Goal: Task Accomplishment & Management: Manage account settings

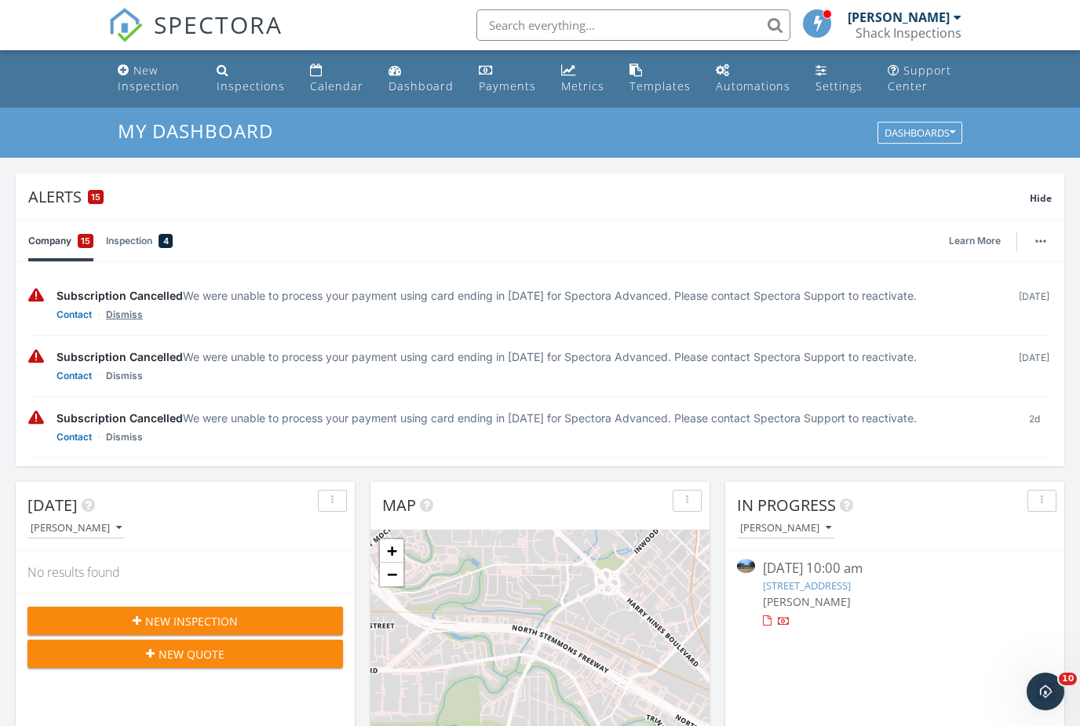
click at [136, 320] on link "Dismiss" at bounding box center [124, 315] width 37 height 16
click at [135, 319] on link "Dismiss" at bounding box center [124, 315] width 37 height 16
click at [135, 317] on link "Dismiss" at bounding box center [124, 315] width 37 height 16
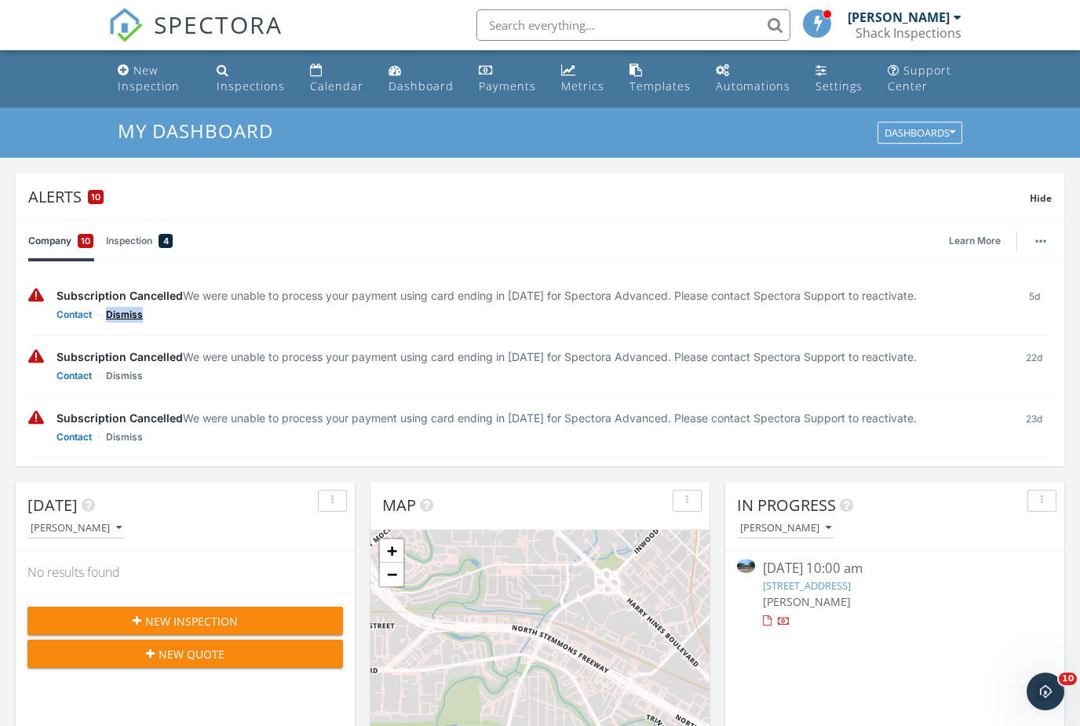
click at [135, 317] on link "Dismiss" at bounding box center [124, 315] width 37 height 16
click at [135, 368] on link "Dismiss" at bounding box center [124, 376] width 37 height 16
click at [135, 317] on link "Dismiss" at bounding box center [124, 315] width 37 height 16
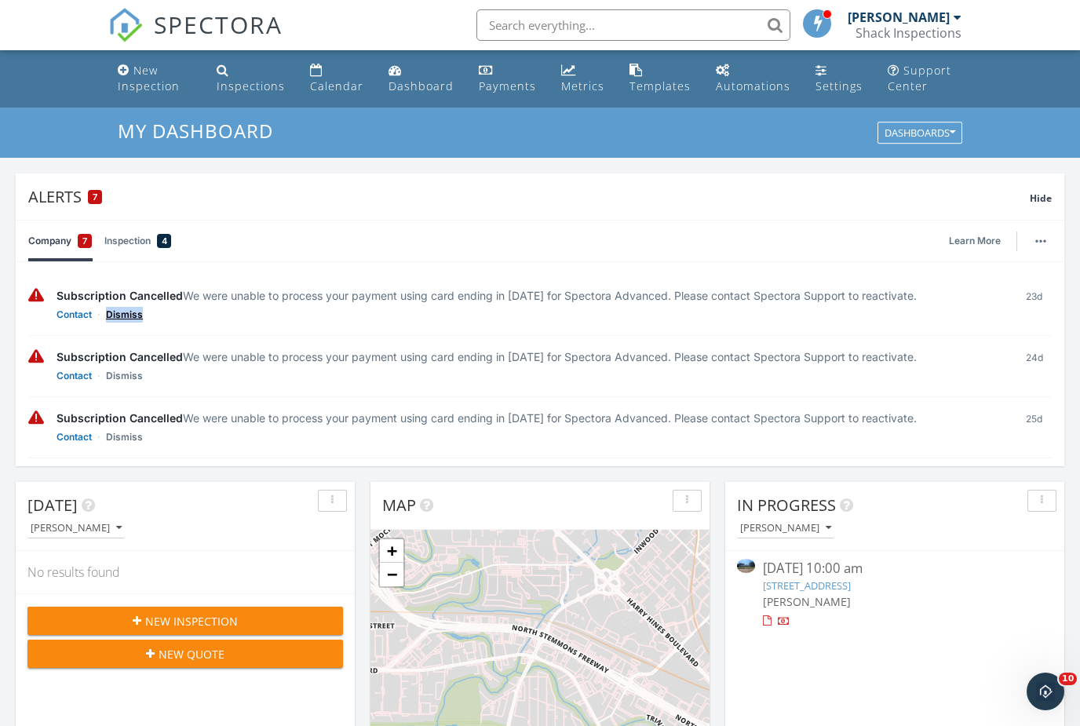
click at [135, 317] on link "Dismiss" at bounding box center [124, 315] width 37 height 16
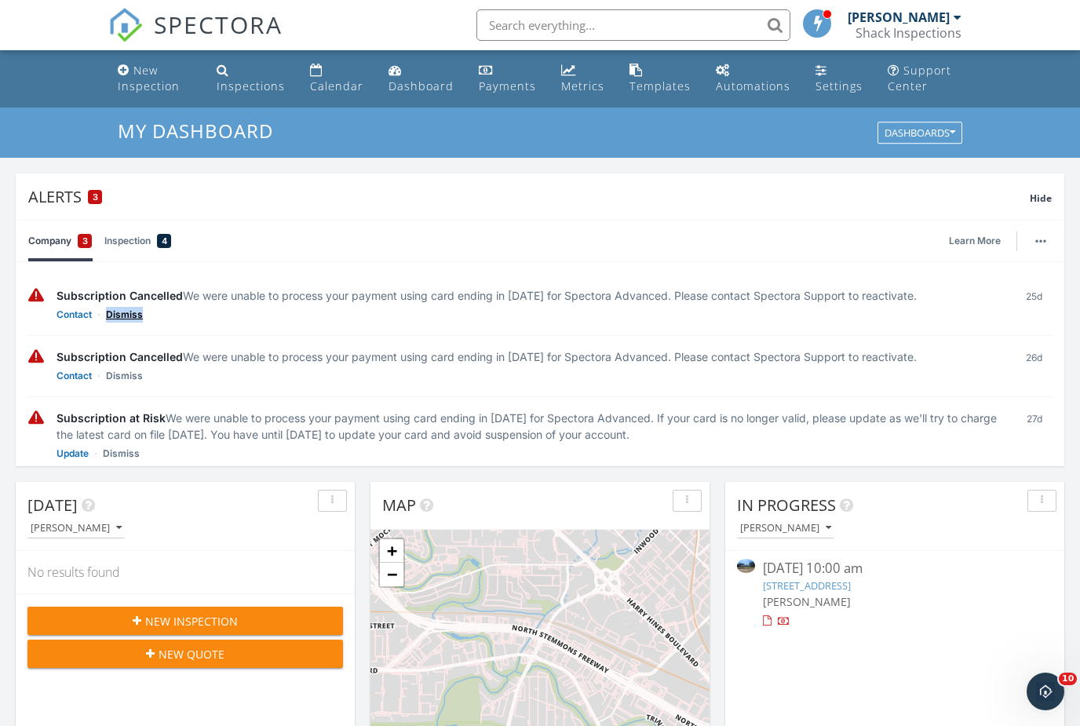
click at [135, 317] on link "Dismiss" at bounding box center [124, 315] width 37 height 16
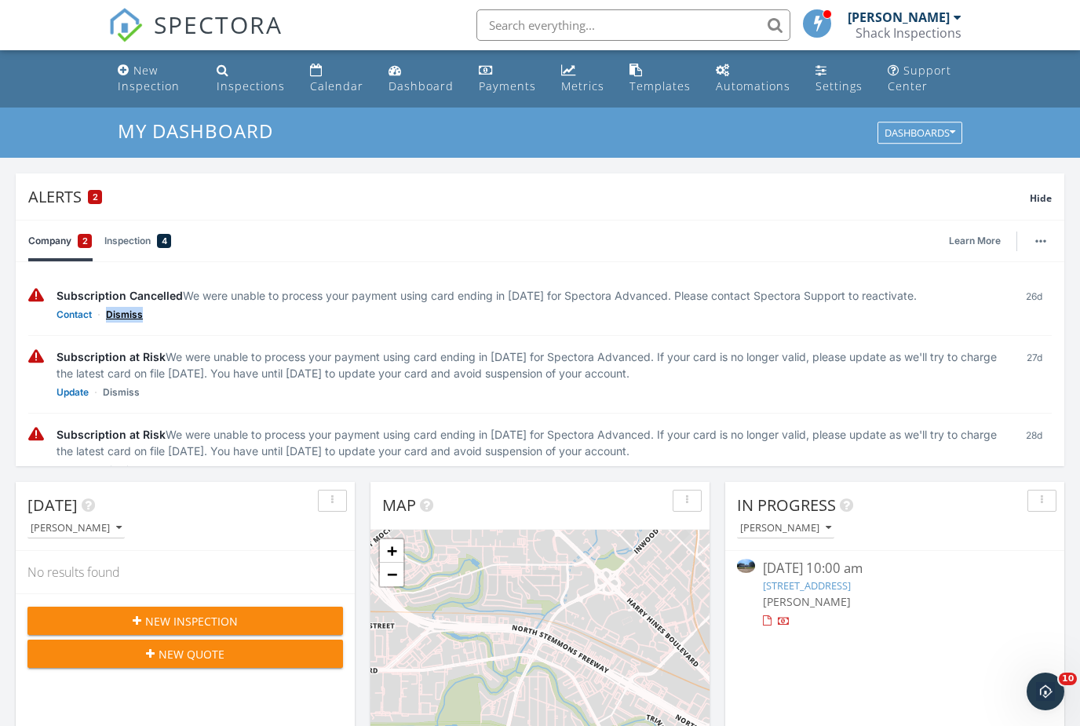
click at [135, 317] on link "Dismiss" at bounding box center [124, 315] width 37 height 16
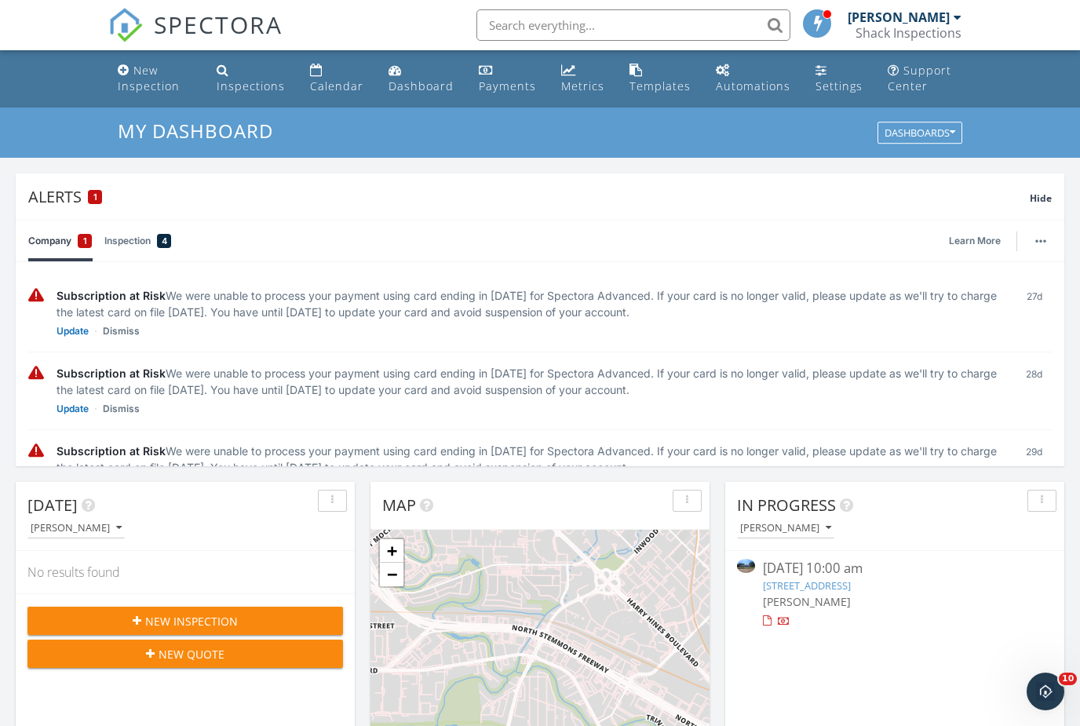
click at [135, 317] on div "Subscription at Risk We were unable to process your payment using card ending i…" at bounding box center [530, 303] width 947 height 33
click at [128, 342] on div "Subscription at Risk We were unable to process your payment using card ending i…" at bounding box center [539, 313] width 1023 height 77
click at [128, 337] on link "Dismiss" at bounding box center [121, 331] width 37 height 16
click at [128, 401] on link "Dismiss" at bounding box center [121, 409] width 37 height 16
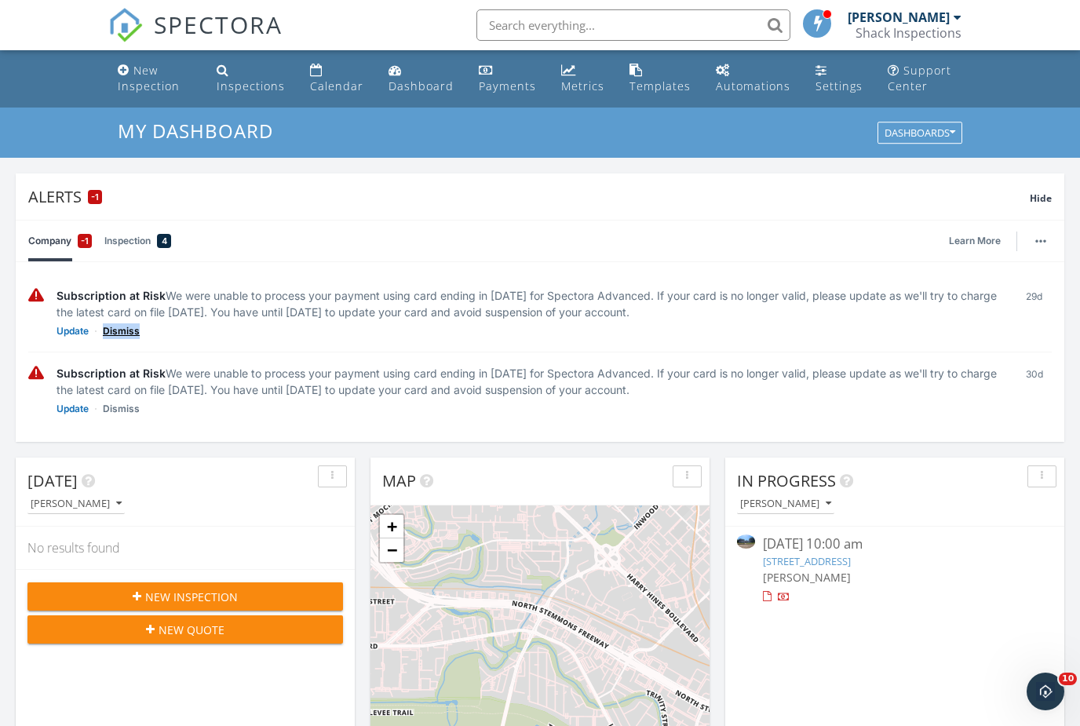
click at [128, 337] on link "Dismiss" at bounding box center [121, 331] width 37 height 16
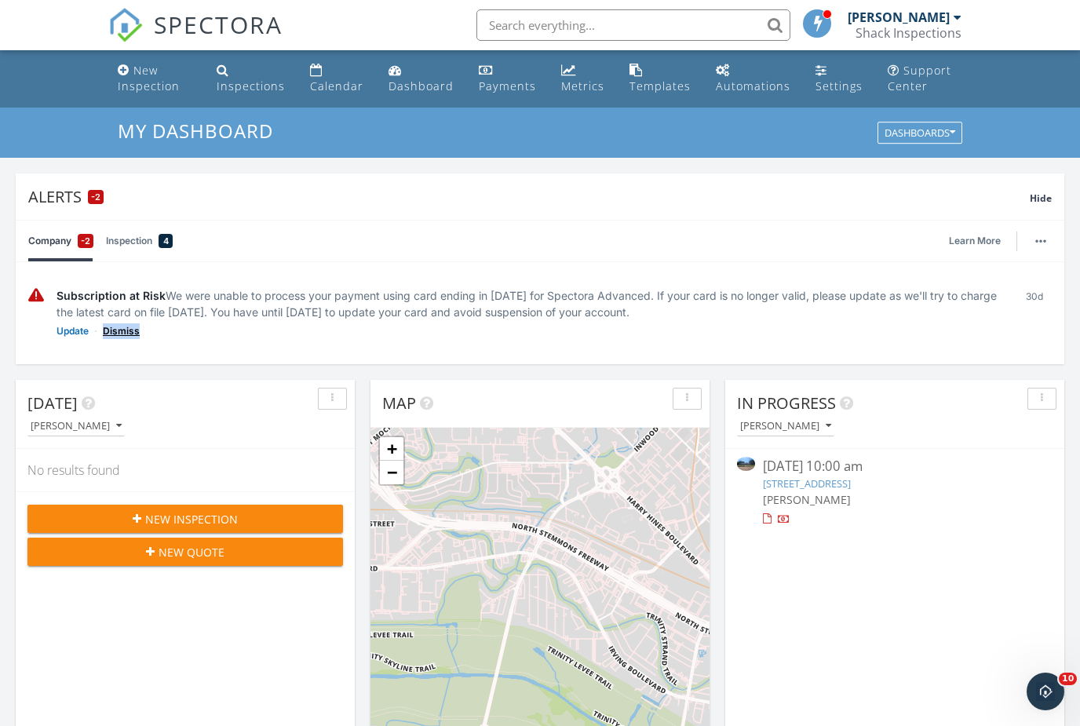
click at [128, 337] on link "Dismiss" at bounding box center [121, 331] width 37 height 16
click at [128, 336] on link "Dismiss" at bounding box center [121, 331] width 37 height 16
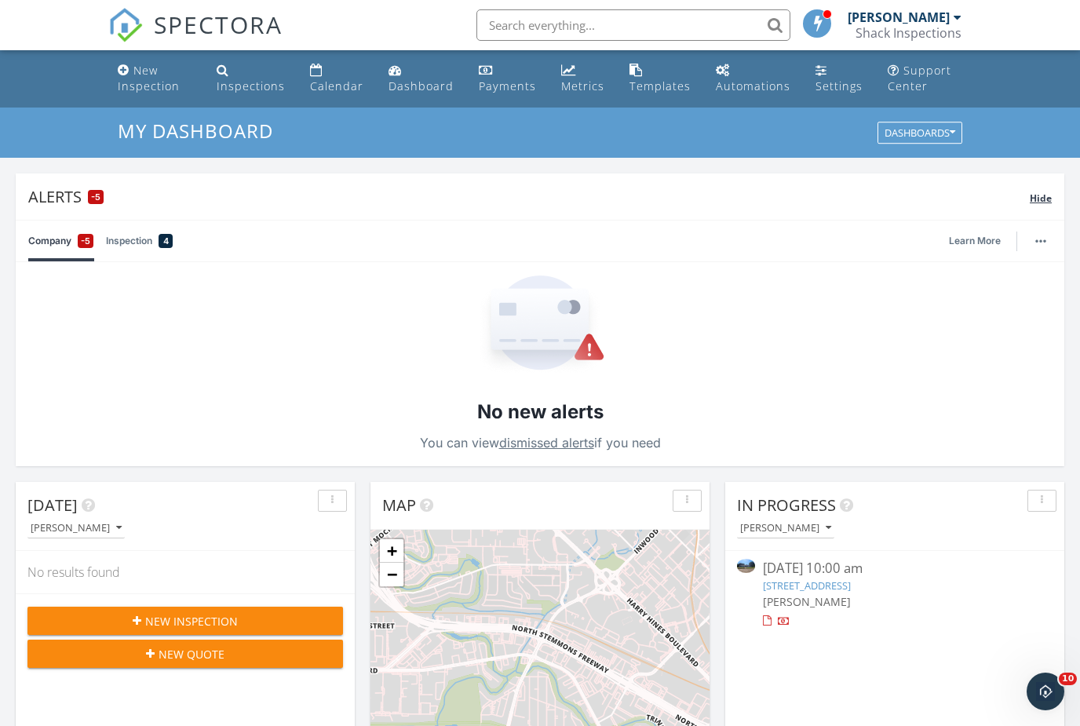
click at [1045, 198] on span "Hide" at bounding box center [1041, 197] width 22 height 13
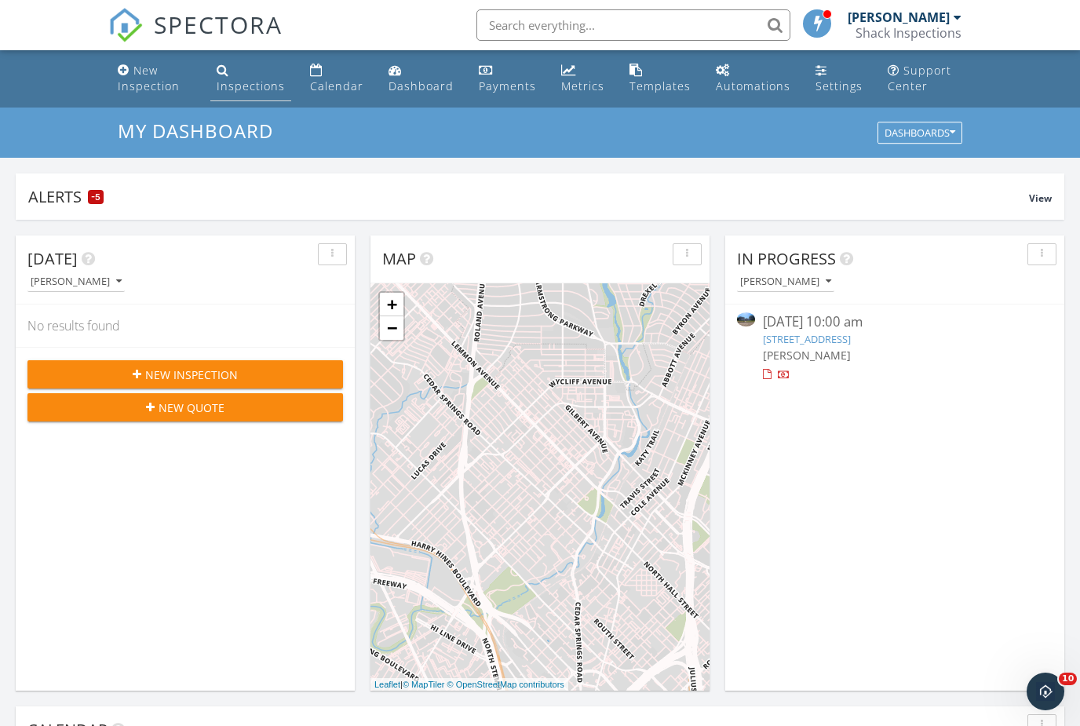
click at [241, 78] on div "Inspections" at bounding box center [251, 85] width 68 height 15
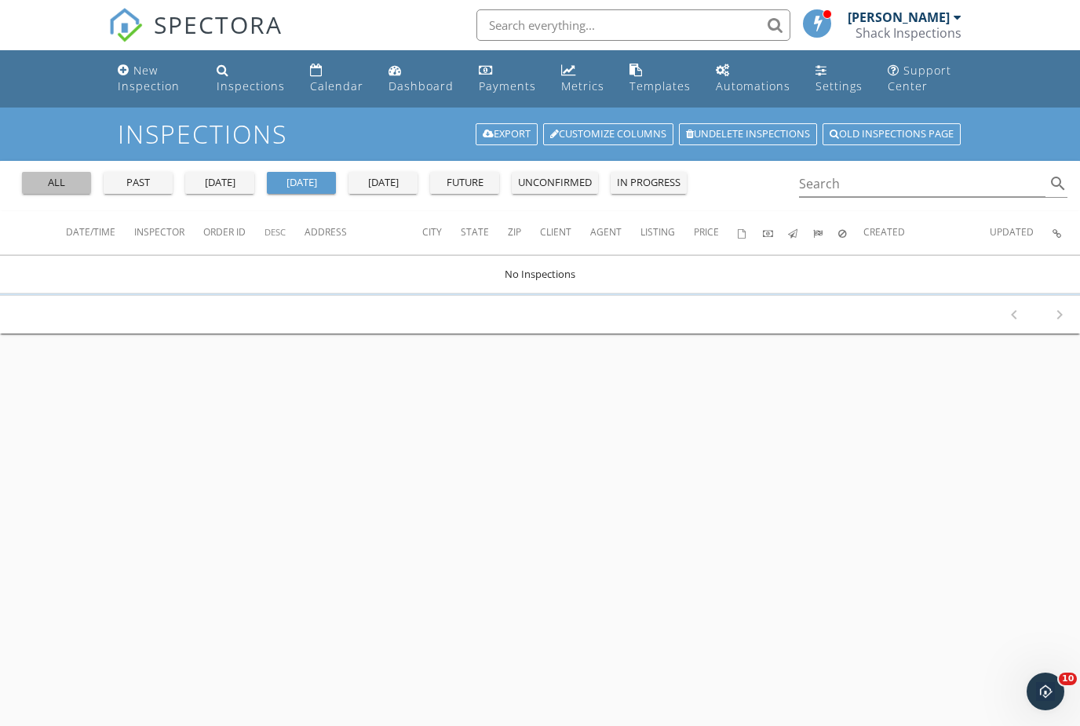
click at [89, 186] on button "all" at bounding box center [56, 183] width 69 height 22
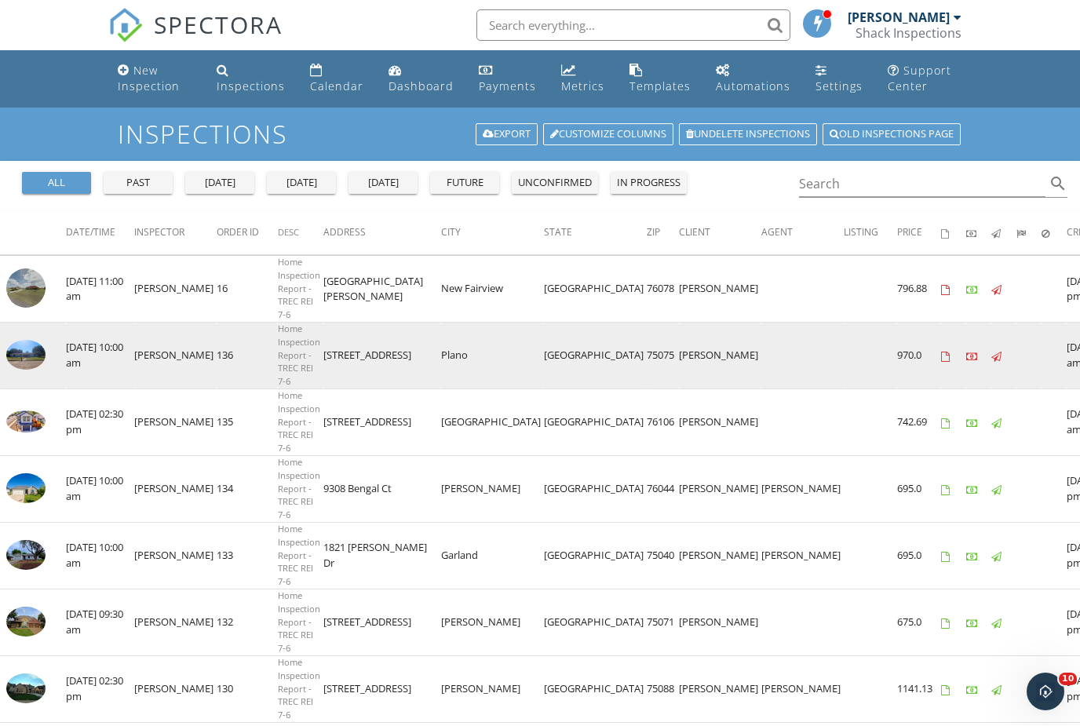
click at [24, 350] on img at bounding box center [25, 355] width 39 height 30
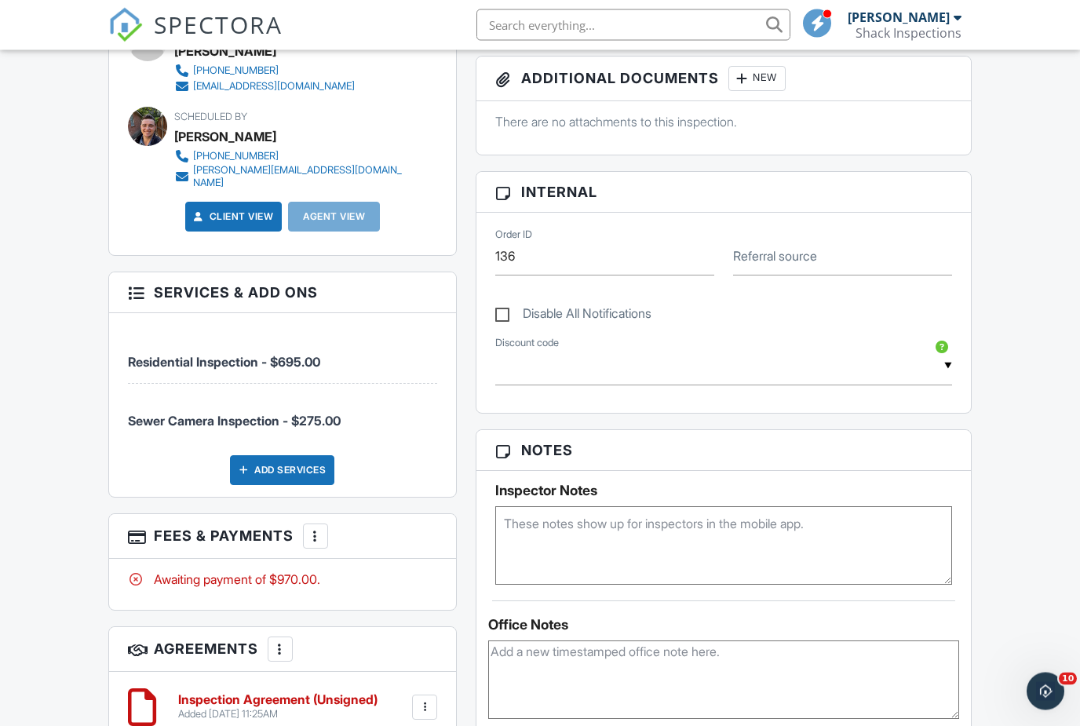
scroll to position [644, 0]
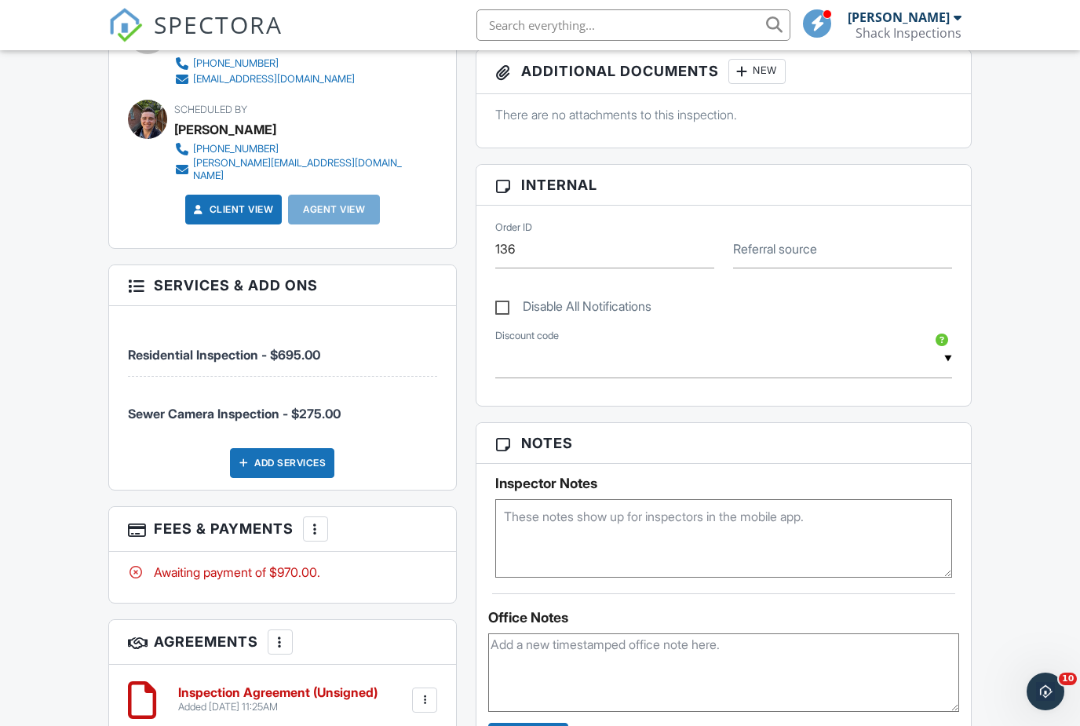
click at [319, 516] on div "More" at bounding box center [315, 528] width 25 height 25
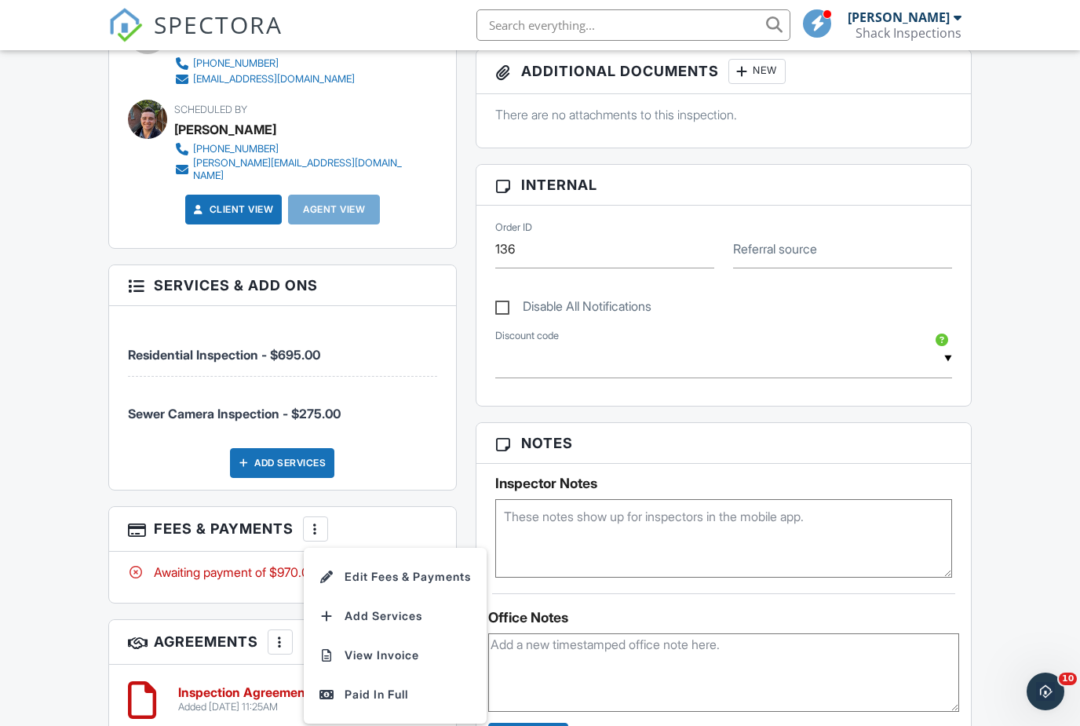
click at [359, 557] on li "Edit Fees & Payments" at bounding box center [395, 576] width 164 height 39
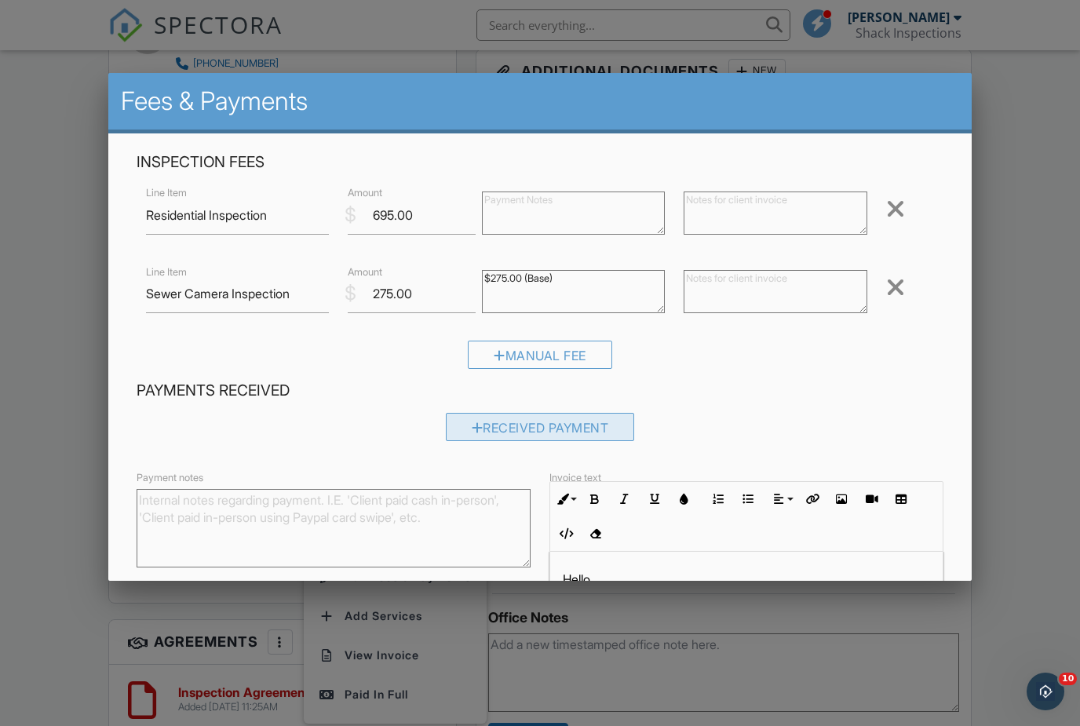
click at [538, 435] on div "Received Payment" at bounding box center [540, 427] width 189 height 28
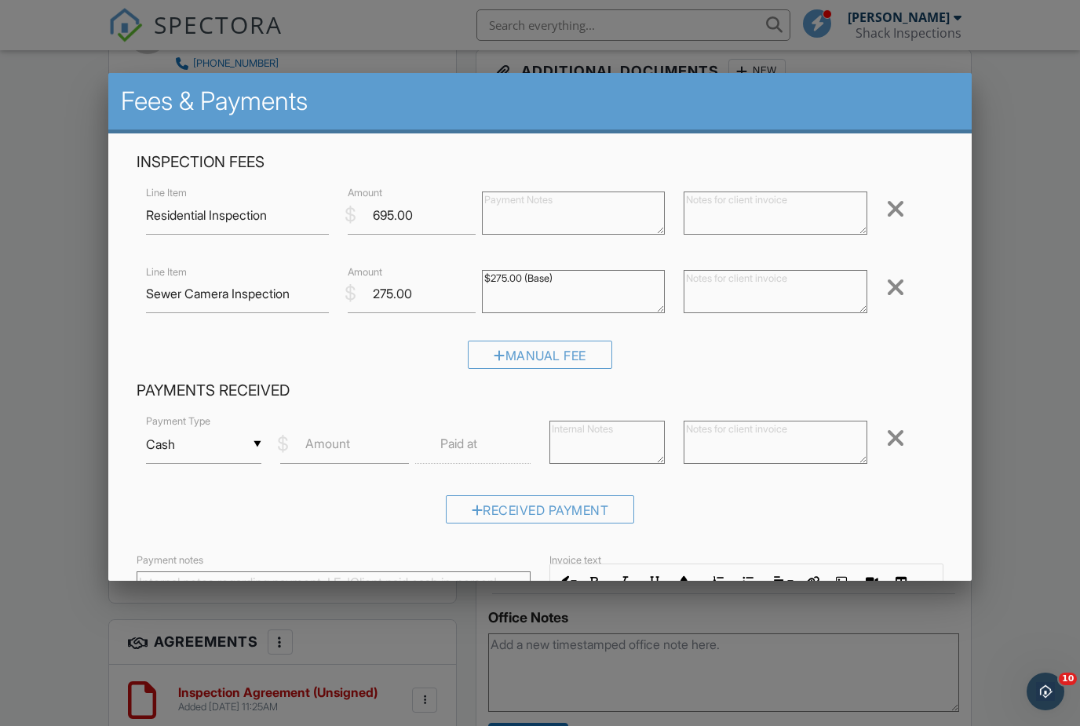
click at [242, 452] on div "▼ Cash Cash Check On-Site Card Other Cash Check On-Site Card Other" at bounding box center [203, 444] width 115 height 38
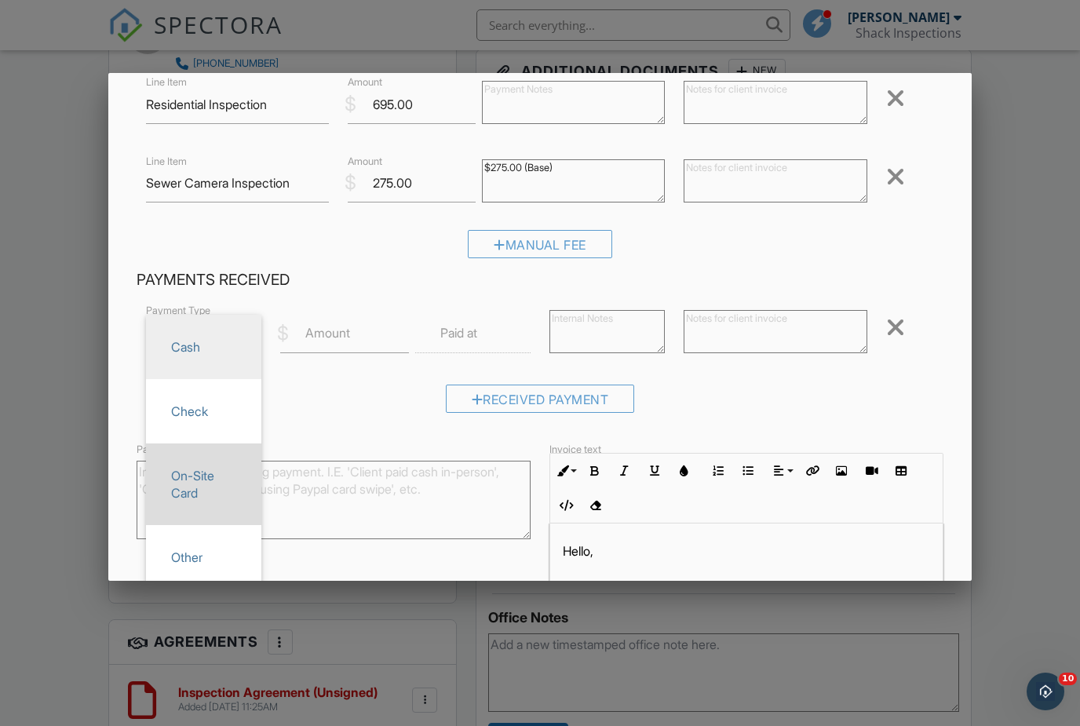
scroll to position [122, 0]
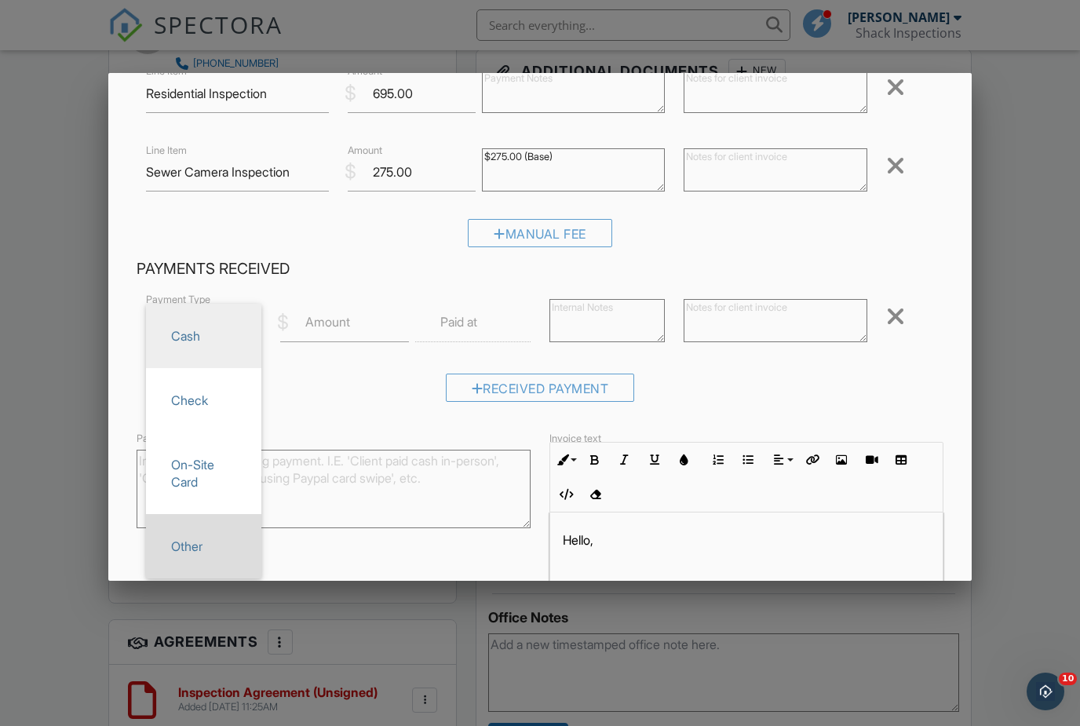
click at [235, 558] on span "Other" at bounding box center [204, 546] width 90 height 39
type input "Other"
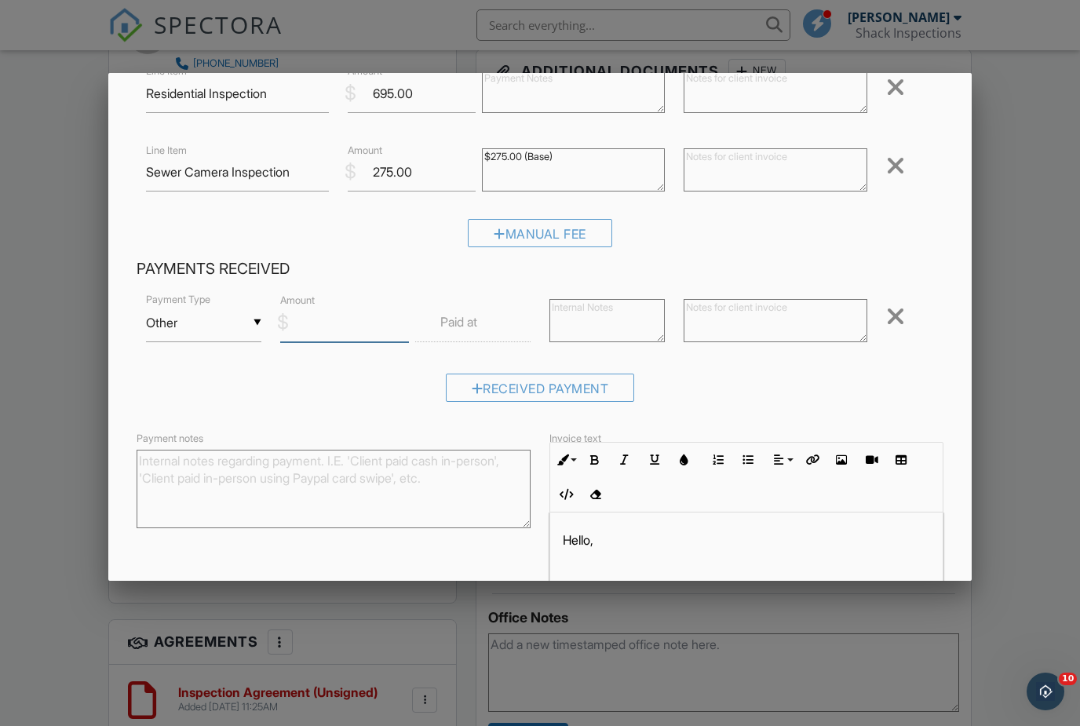
click at [355, 331] on input "Amount" at bounding box center [344, 323] width 128 height 38
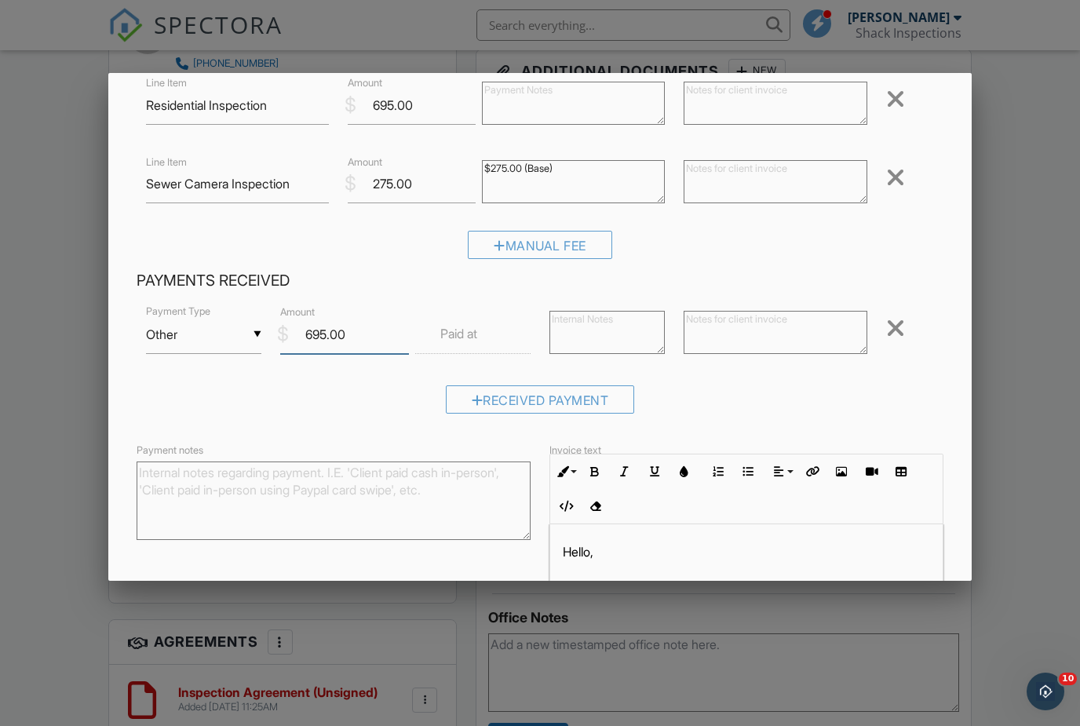
scroll to position [111, 0]
type input "695.00"
click at [569, 323] on textarea at bounding box center [606, 331] width 115 height 43
click at [745, 359] on div at bounding box center [775, 333] width 202 height 63
click at [742, 327] on textarea at bounding box center [774, 331] width 183 height 43
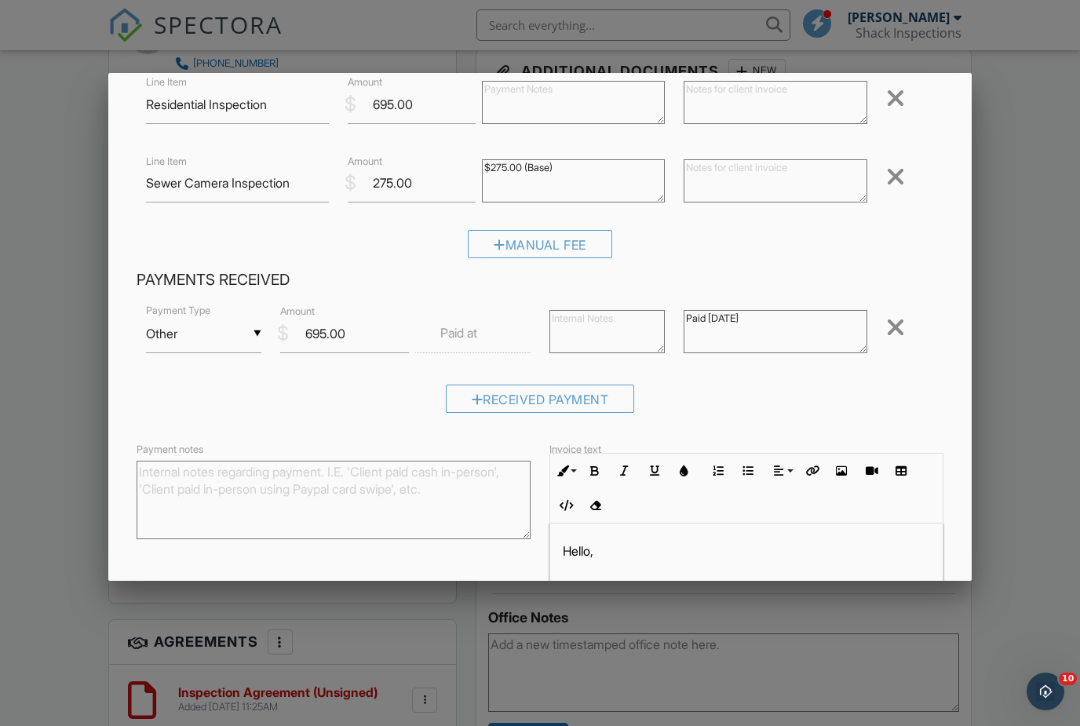
type textarea "Paid [DATE]"
click at [509, 350] on input "text" at bounding box center [472, 334] width 115 height 38
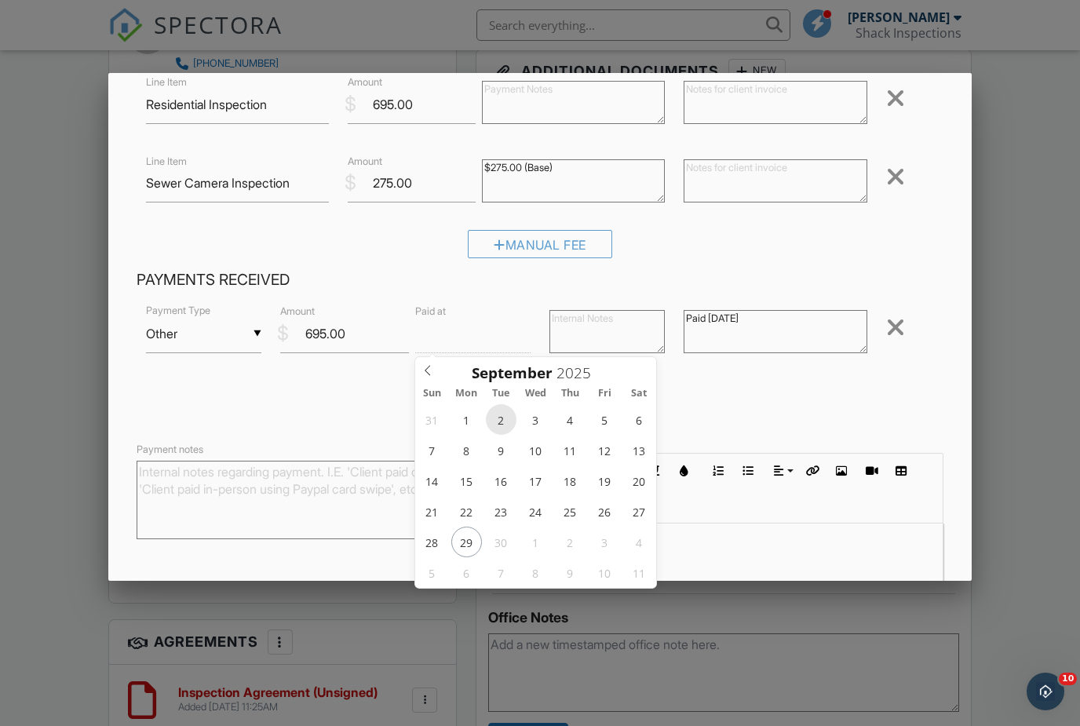
type input "[DATE] 12:00 PM"
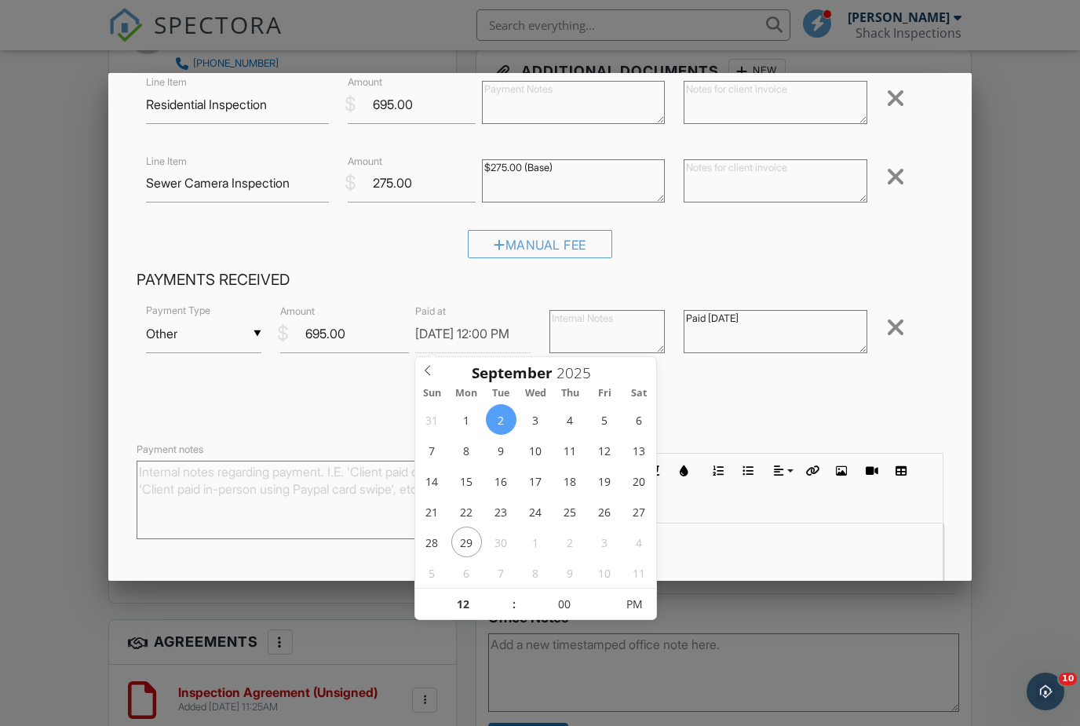
click at [510, 304] on div "Payments Received ▼ Other Cash Check On-Site Card Other Cash Check On-Site Card…" at bounding box center [540, 347] width 826 height 154
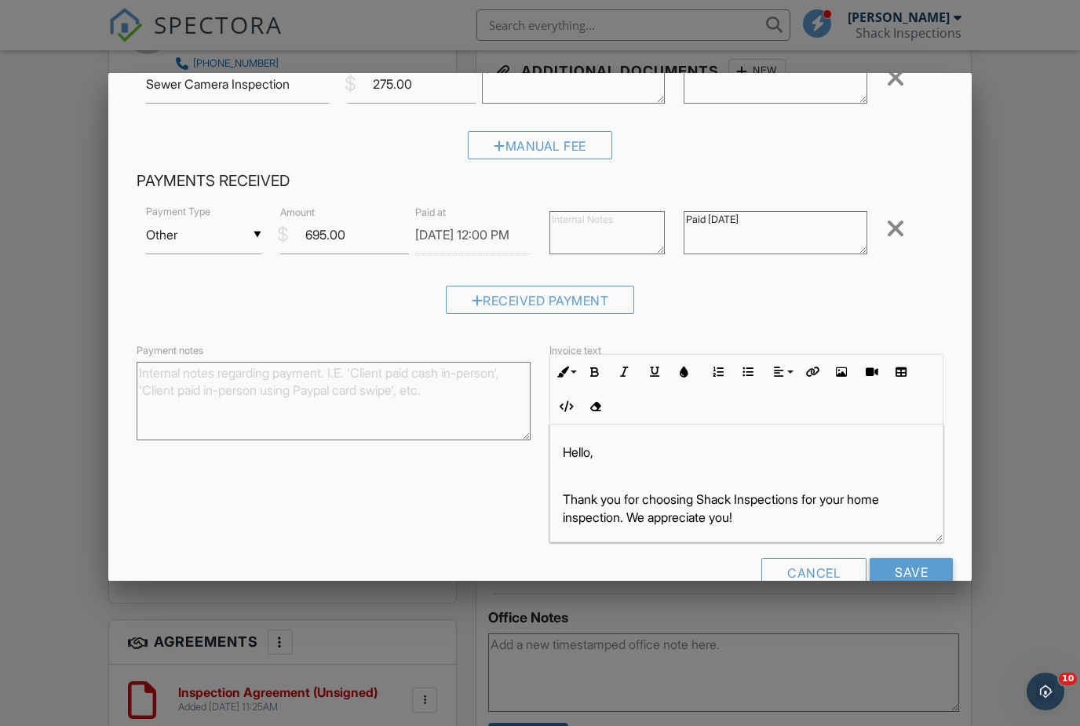
scroll to position [209, 0]
click at [902, 566] on input "Save" at bounding box center [910, 573] width 83 height 28
